Goal: Navigation & Orientation: Find specific page/section

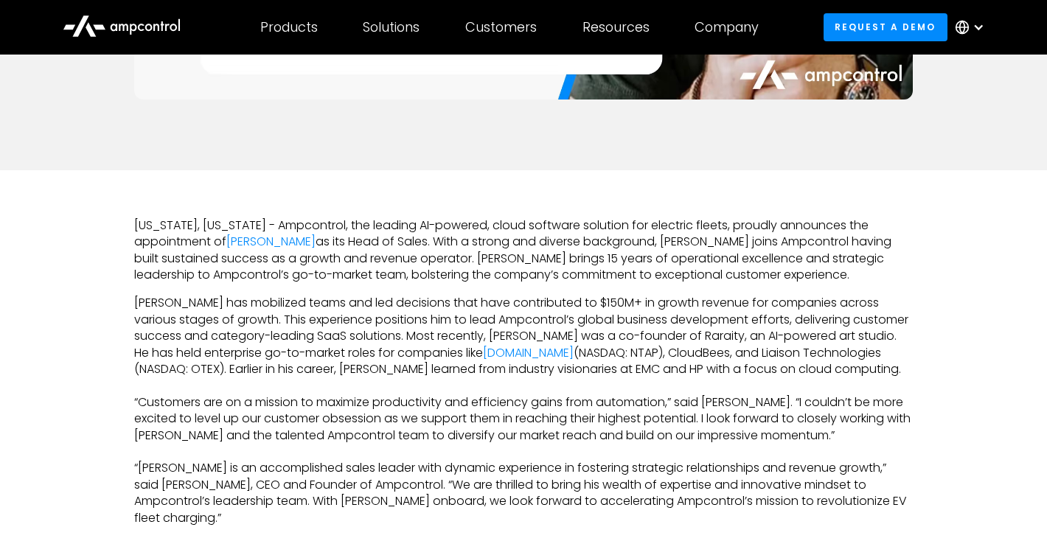
scroll to position [409, 0]
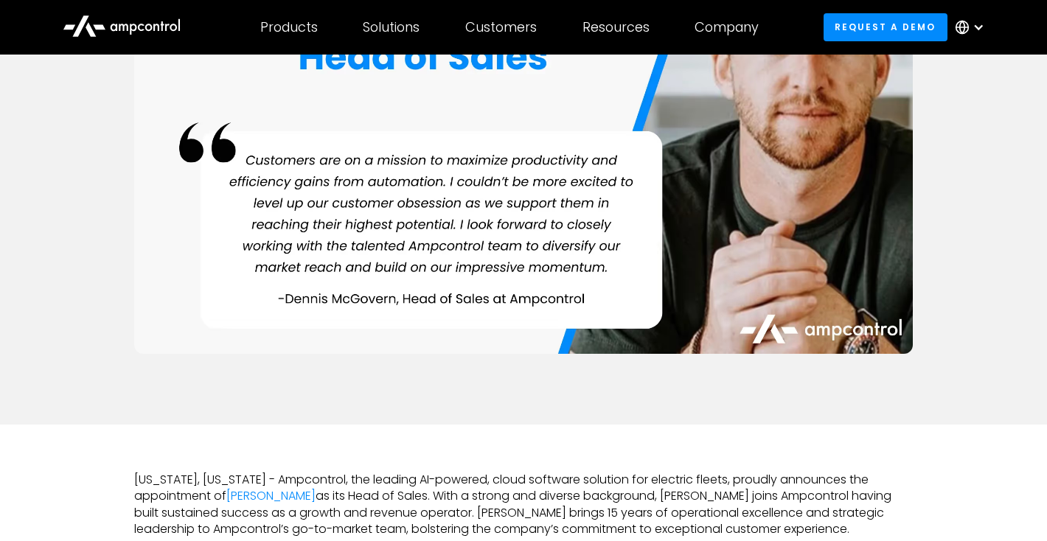
click at [161, 36] on icon at bounding box center [122, 24] width 118 height 35
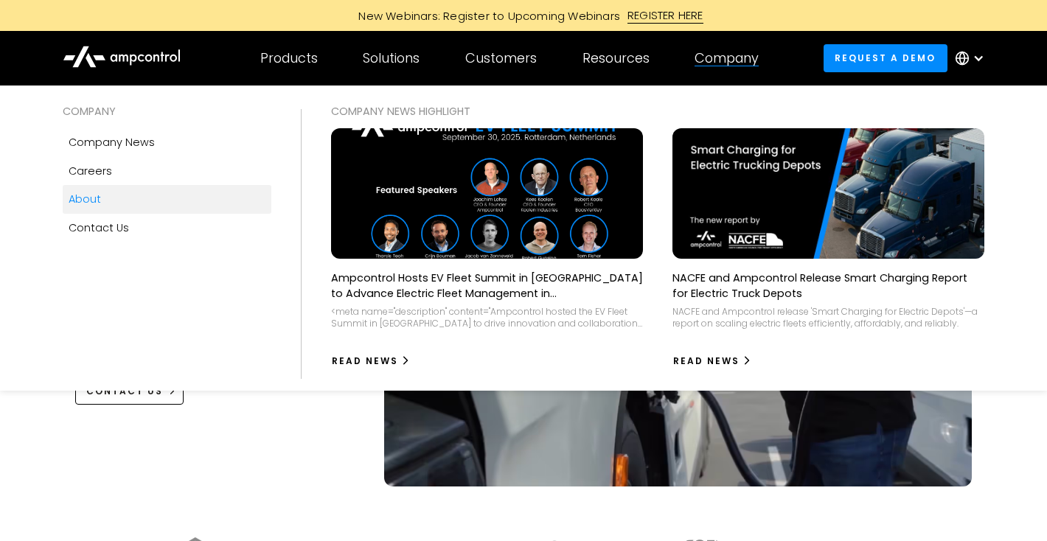
click at [164, 205] on link "About" at bounding box center [167, 199] width 208 height 28
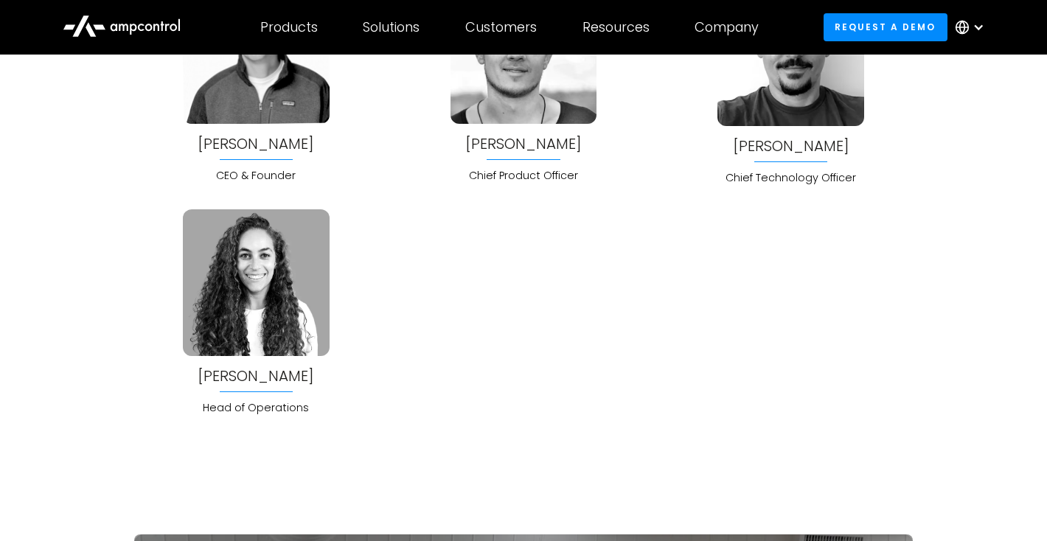
scroll to position [3728, 0]
